Goal: Obtain resource: Download file/media

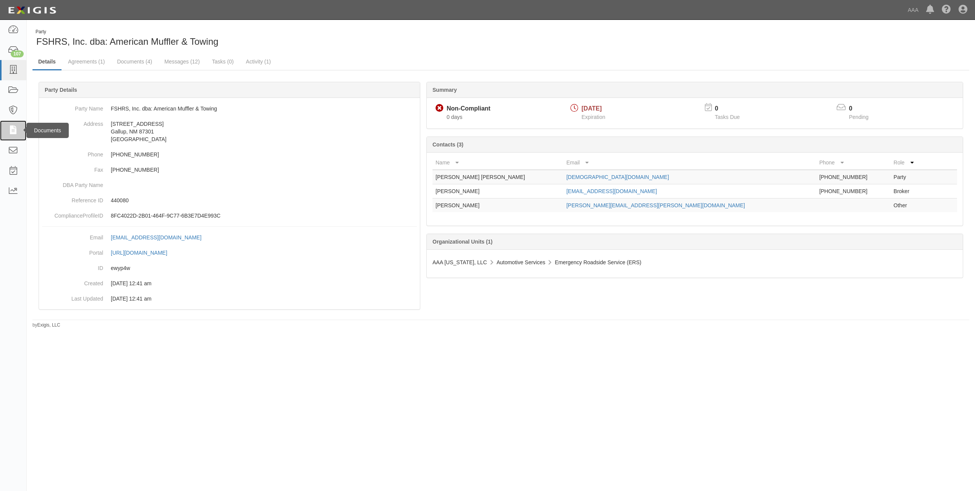
click at [12, 129] on icon at bounding box center [13, 130] width 11 height 9
click at [134, 62] on link "Documents (4)" at bounding box center [134, 62] width 47 height 16
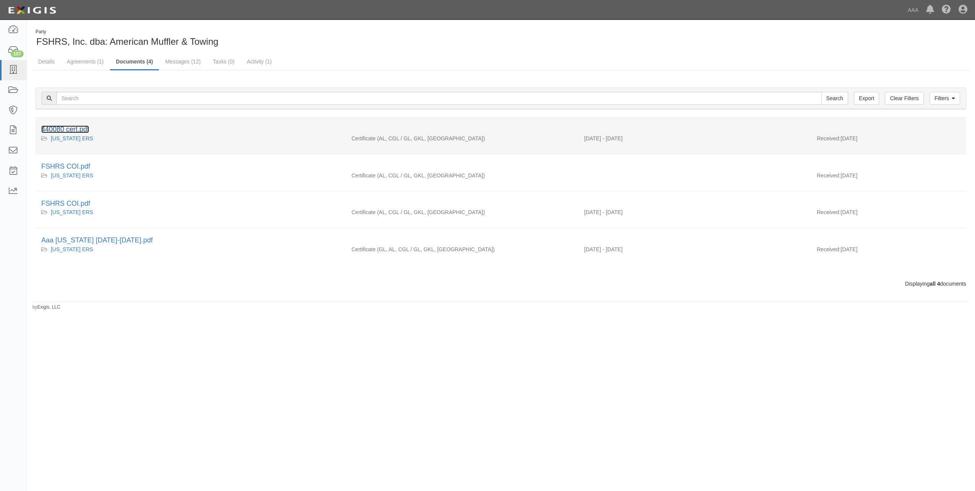
click at [60, 130] on link "440080 cert.pdf" at bounding box center [65, 129] width 48 height 8
